Goal: Information Seeking & Learning: Learn about a topic

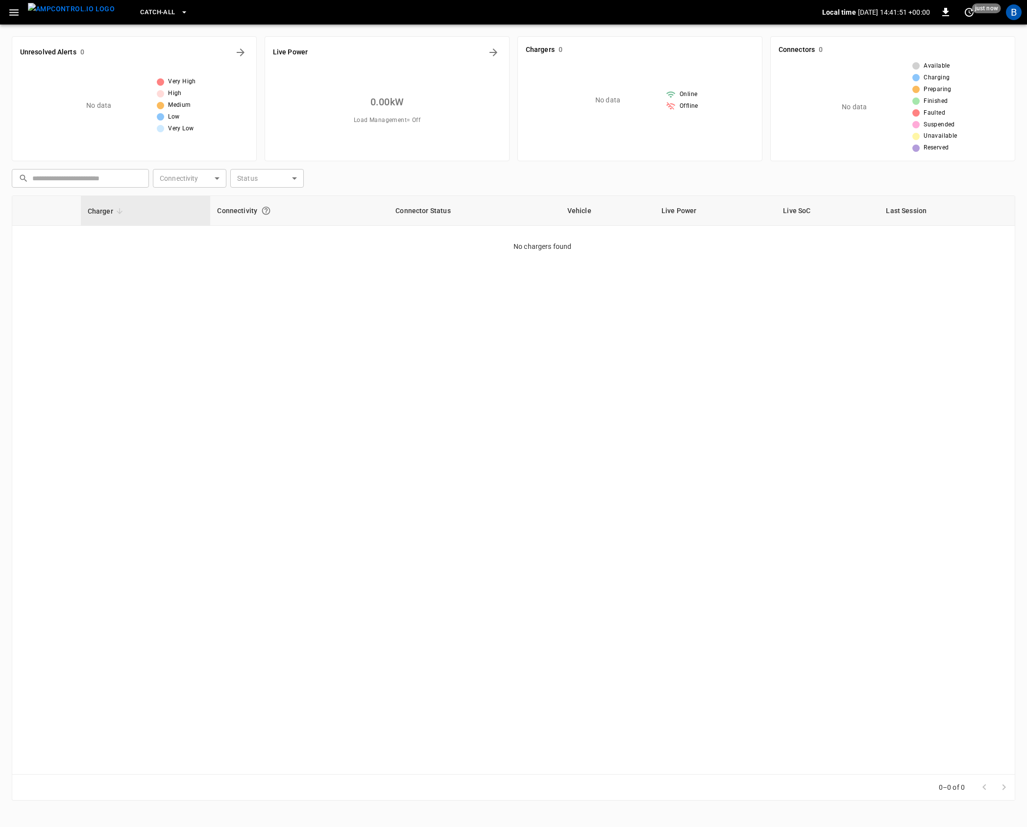
click at [11, 12] on icon "button" at bounding box center [13, 12] width 9 height 6
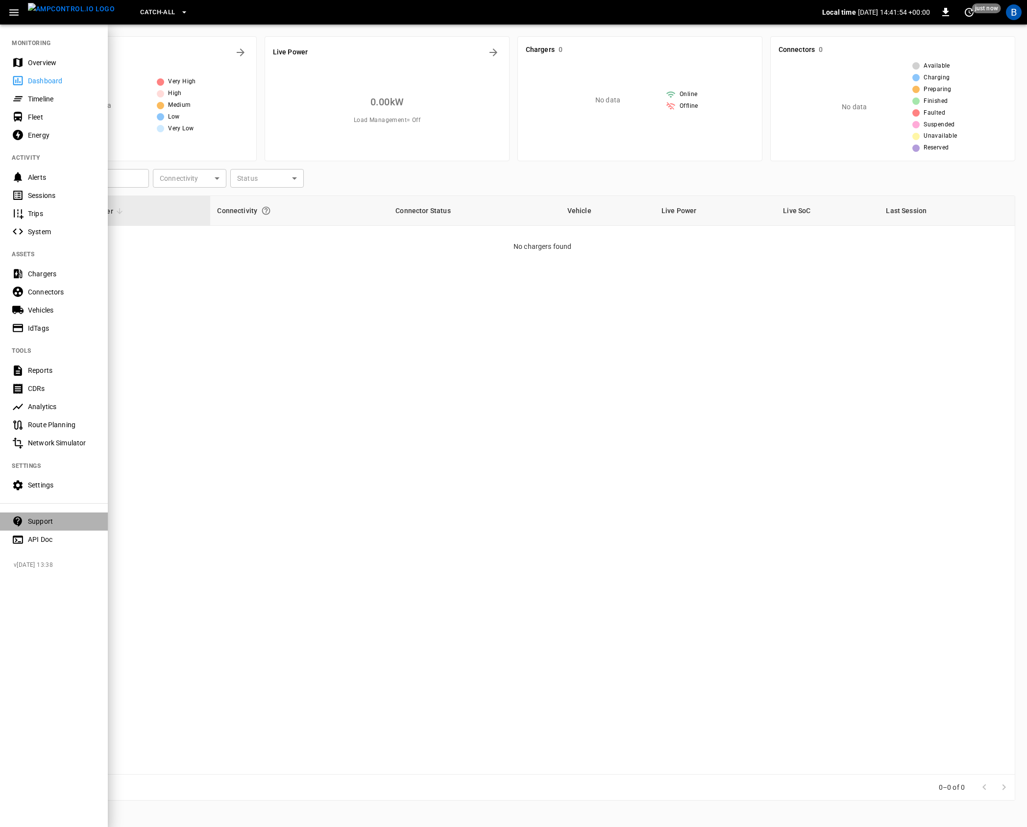
click at [61, 518] on div "Support" at bounding box center [62, 521] width 68 height 10
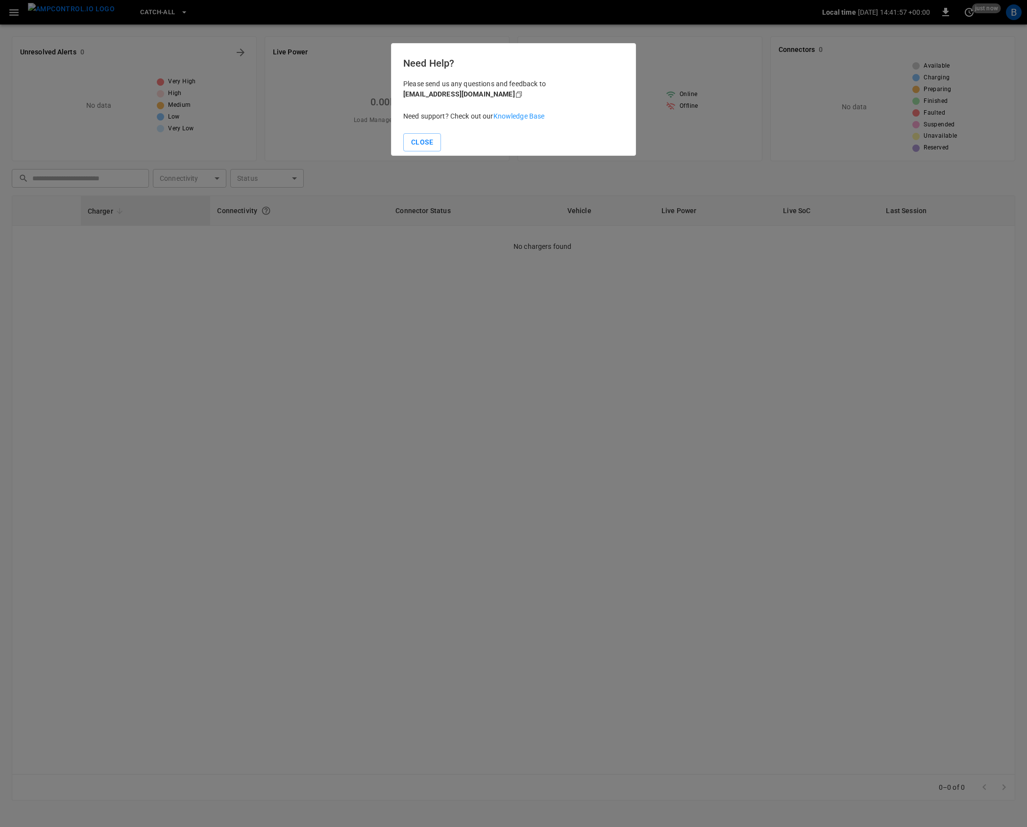
click at [532, 118] on link "Knowledge Base" at bounding box center [518, 116] width 51 height 8
click at [432, 145] on button "Close" at bounding box center [422, 142] width 38 height 18
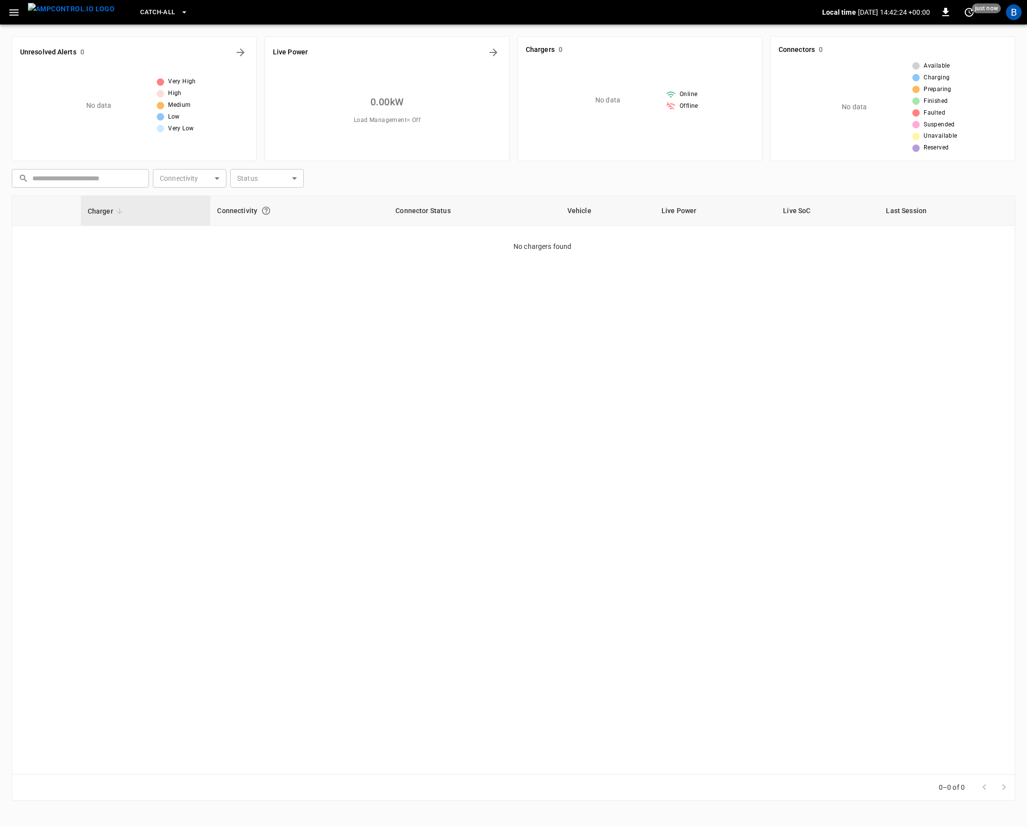
click at [533, 326] on div "Charger Connectivity Connector Status Vehicle Live Power Live SoC Last Session …" at bounding box center [513, 484] width 1003 height 579
